Goal: Task Accomplishment & Management: Manage account settings

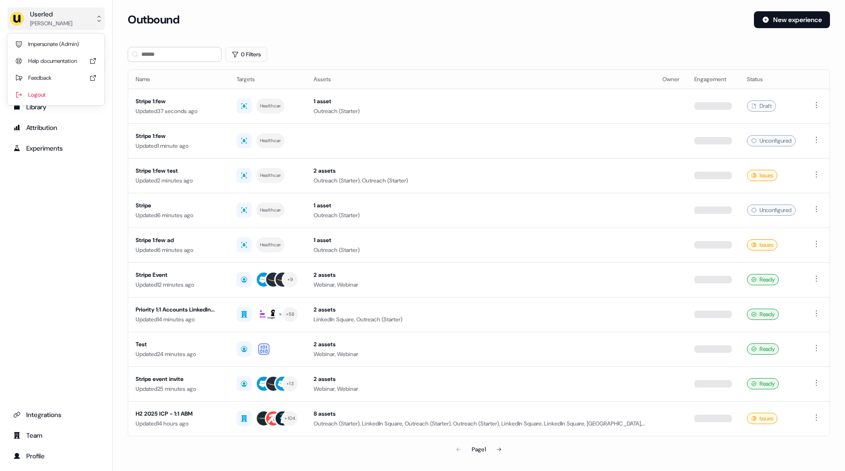
click at [65, 29] on button "Userled [PERSON_NAME]" at bounding box center [56, 19] width 97 height 23
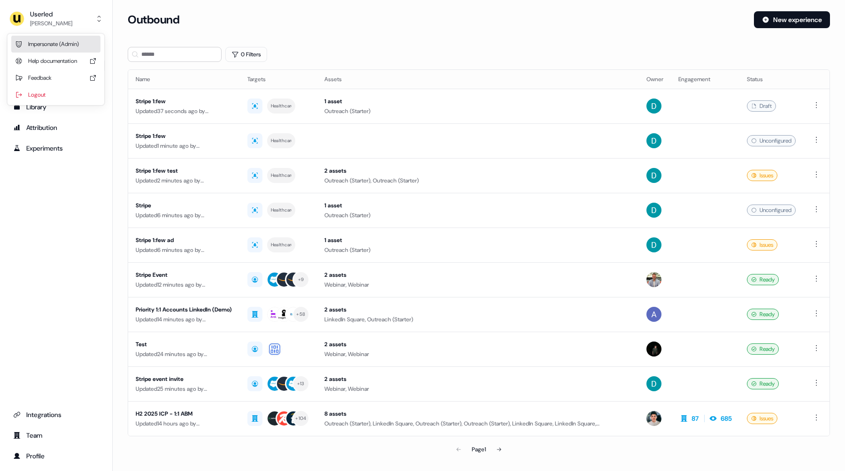
click at [57, 43] on div "Impersonate (Admin)" at bounding box center [55, 44] width 89 height 17
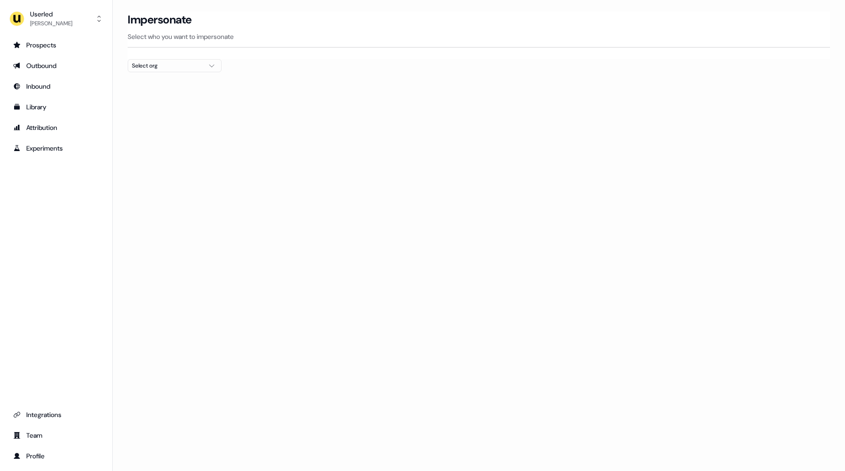
click at [157, 66] on div "Select org" at bounding box center [167, 65] width 70 height 9
type input "***"
click at [165, 98] on div "nPlan" at bounding box center [174, 99] width 93 height 15
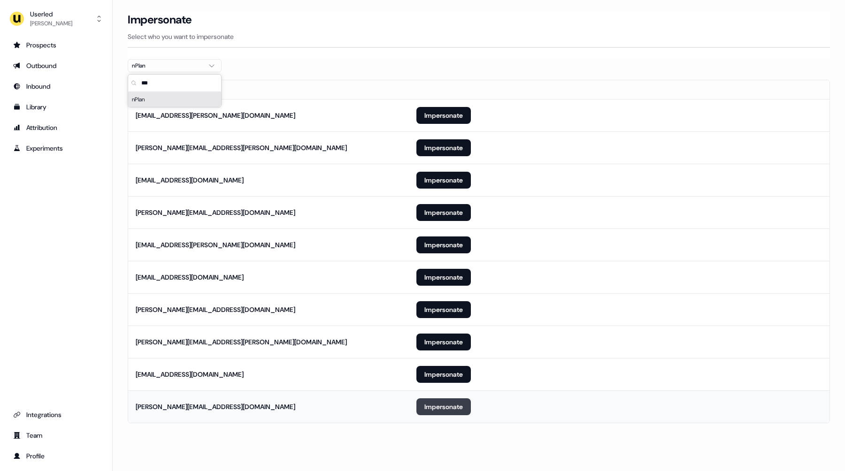
click at [429, 408] on button "Impersonate" at bounding box center [443, 407] width 54 height 17
